Goal: Task Accomplishment & Management: Use online tool/utility

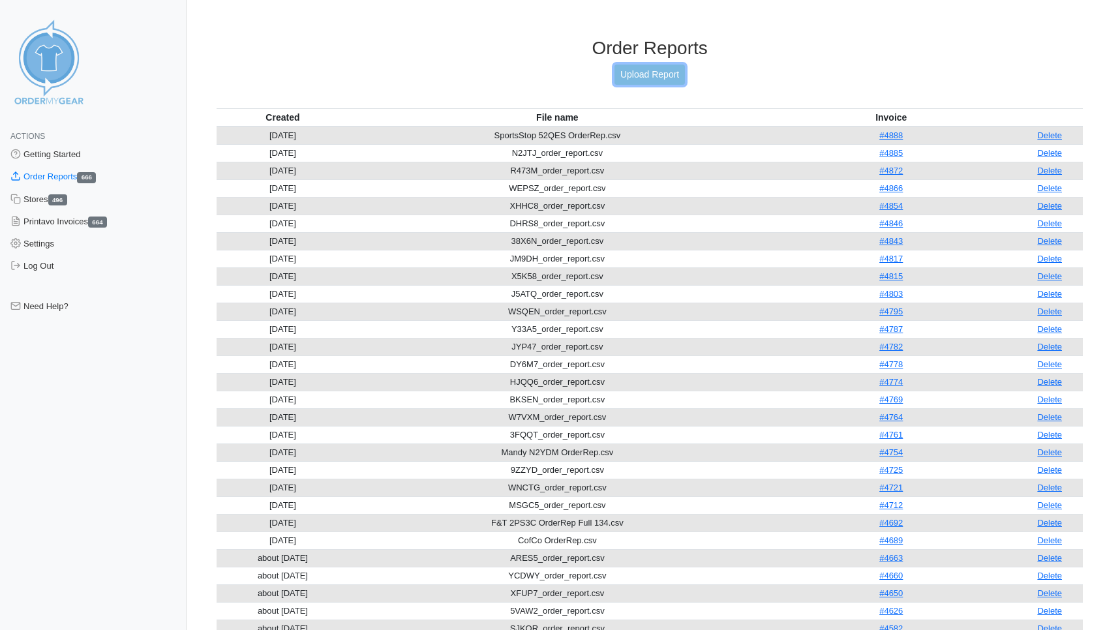
click at [651, 75] on link "Upload Report" at bounding box center [649, 75] width 70 height 20
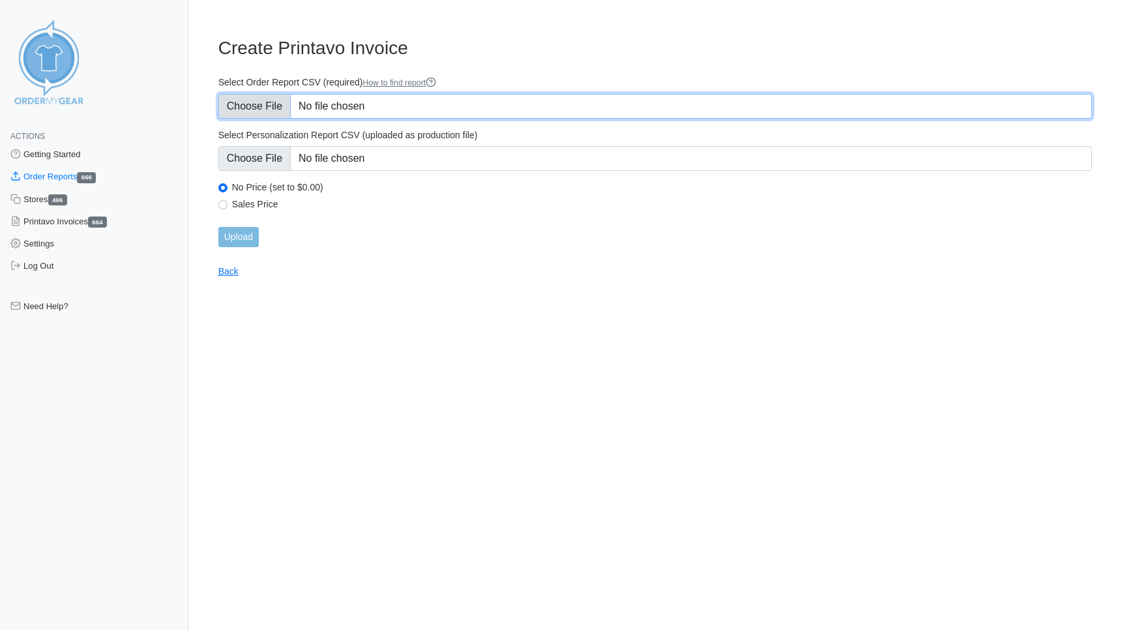
click at [237, 115] on input "Select Order Report CSV (required) How to find report" at bounding box center [655, 106] width 874 height 25
type input "C:\fakepath\TF7GS_order_report.csv"
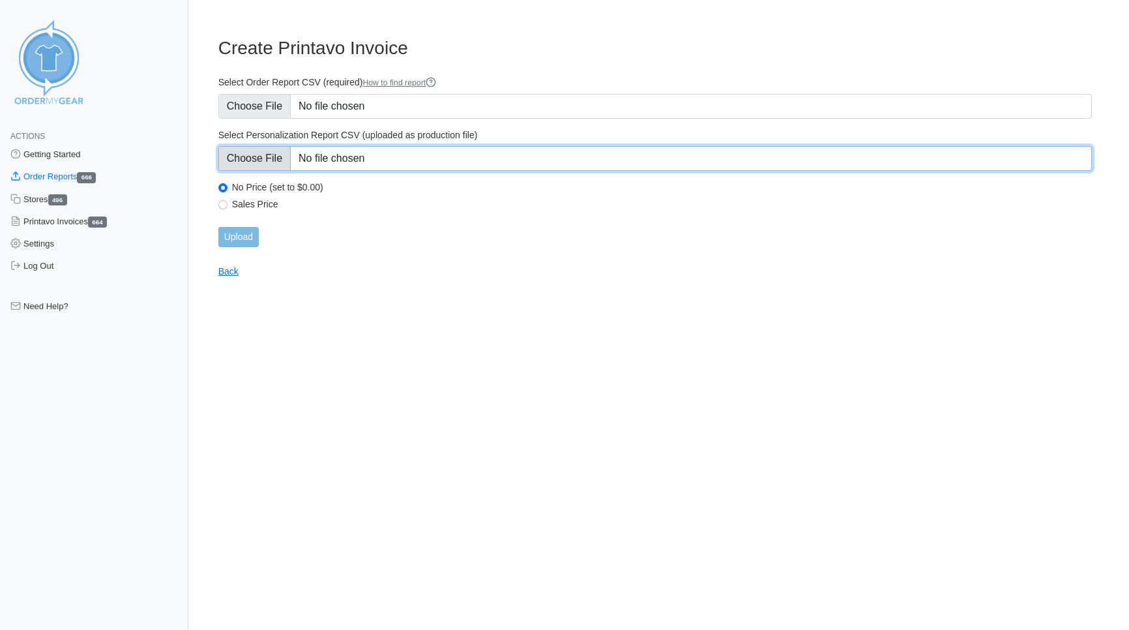
click at [269, 159] on input "Select Personalization Report CSV (uploaded as production file)" at bounding box center [655, 158] width 874 height 25
type input "C:\fakepath\TF7GS_personalization_report.csv"
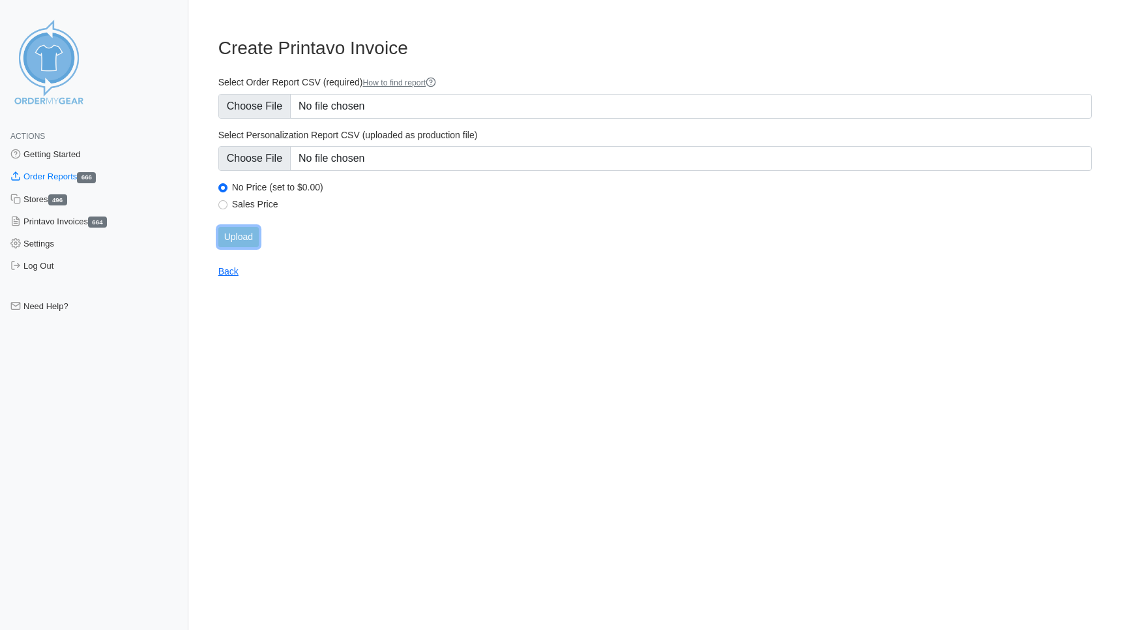
click at [246, 234] on input "Upload" at bounding box center [238, 237] width 40 height 20
